Goal: Navigation & Orientation: Find specific page/section

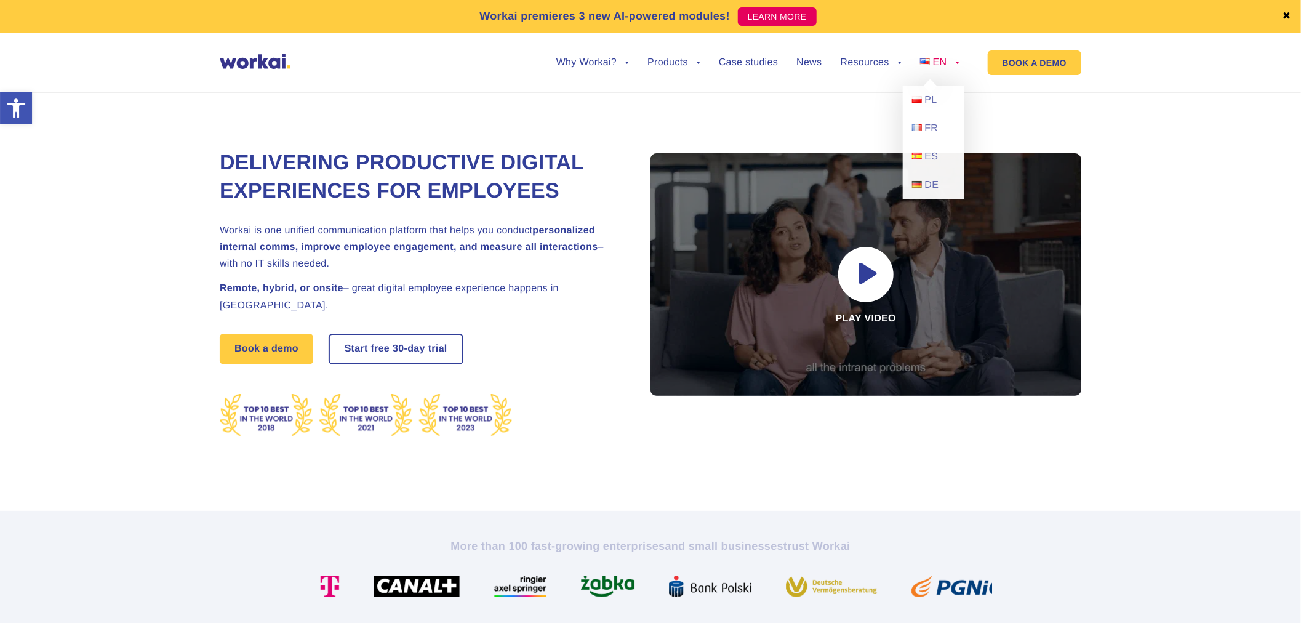
click at [955, 63] on link "EN" at bounding box center [939, 63] width 39 height 10
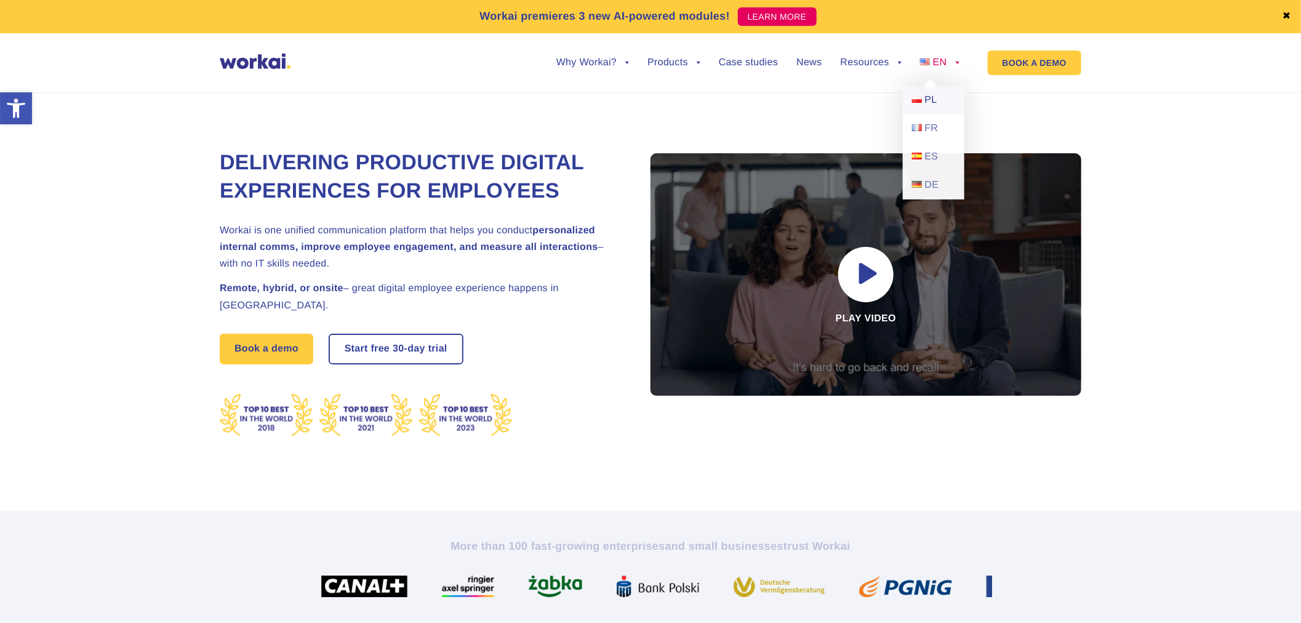
click at [938, 94] on link "PL" at bounding box center [934, 100] width 62 height 28
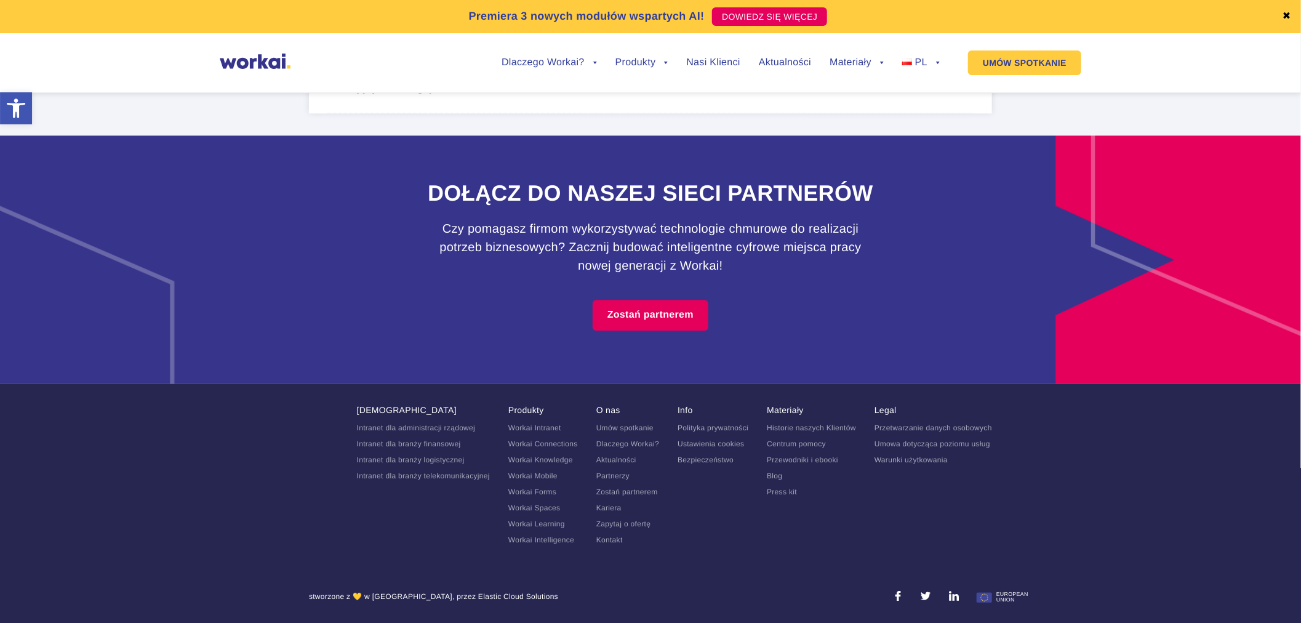
scroll to position [7711, 0]
click at [792, 445] on link "Centrum pomocy" at bounding box center [796, 444] width 59 height 9
